Goal: Find specific page/section: Find specific page/section

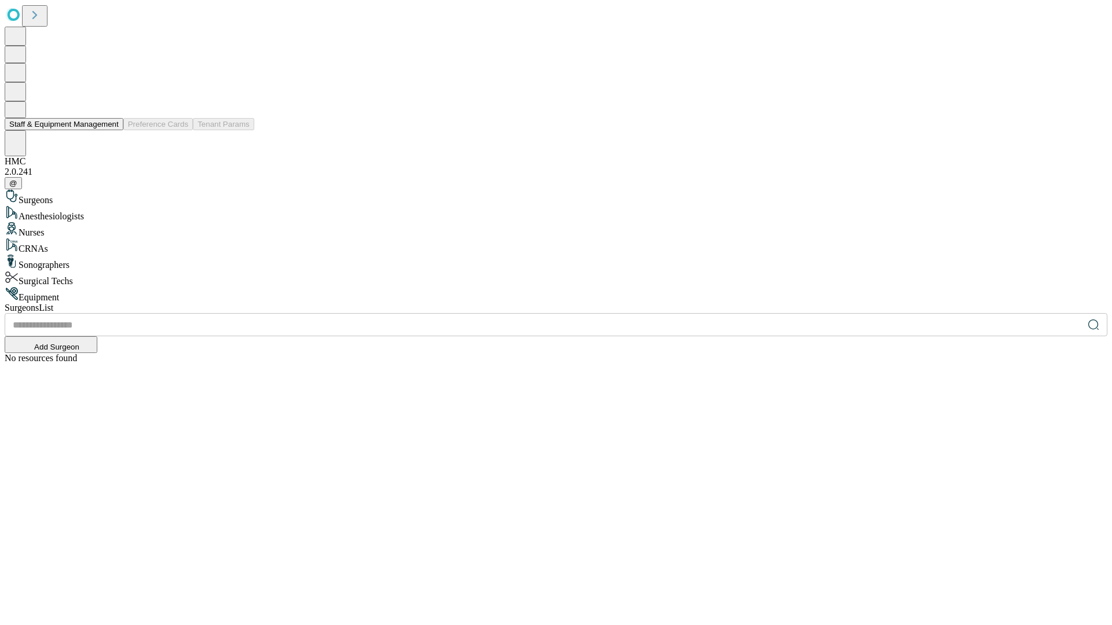
click at [111, 130] on button "Staff & Equipment Management" at bounding box center [64, 124] width 119 height 12
